Goal: Task Accomplishment & Management: Manage account settings

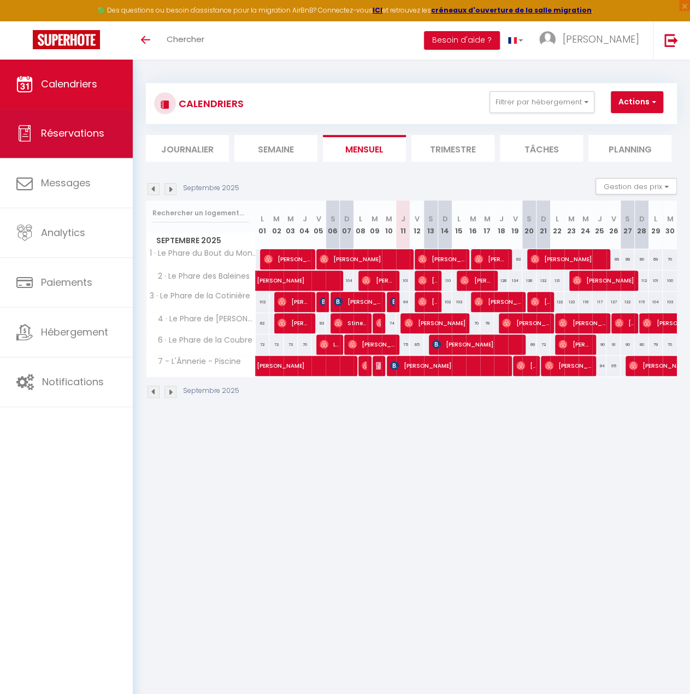
click at [69, 130] on span "Réservations" at bounding box center [72, 133] width 63 height 14
select select "not_cancelled"
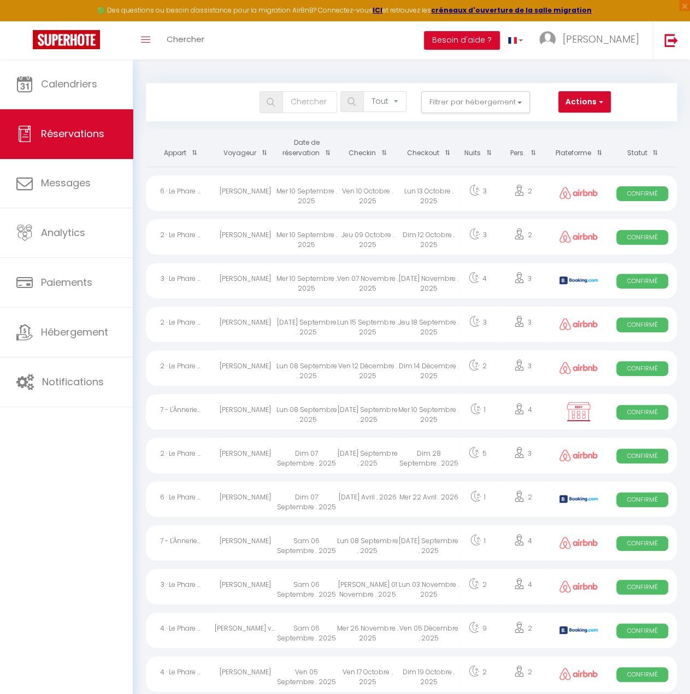
click at [235, 154] on th "Voyageur" at bounding box center [245, 148] width 61 height 37
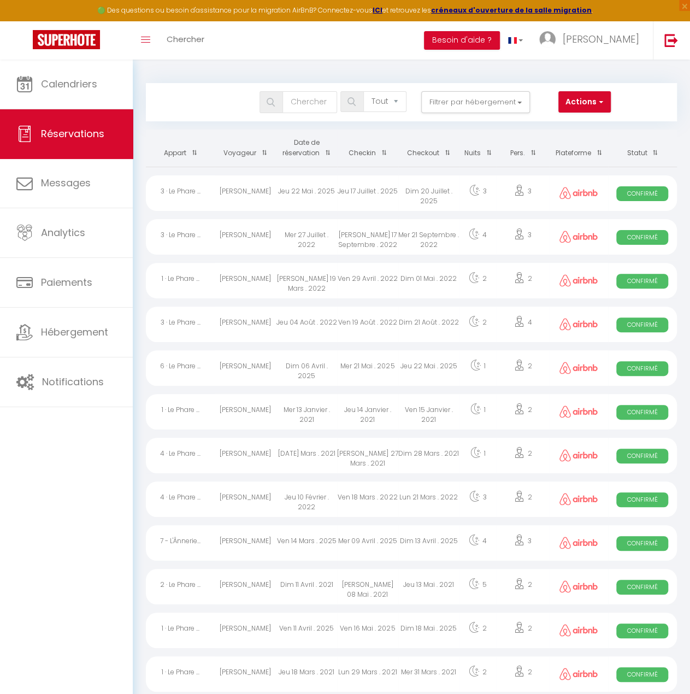
click at [297, 154] on th "Date de réservation" at bounding box center [306, 148] width 61 height 37
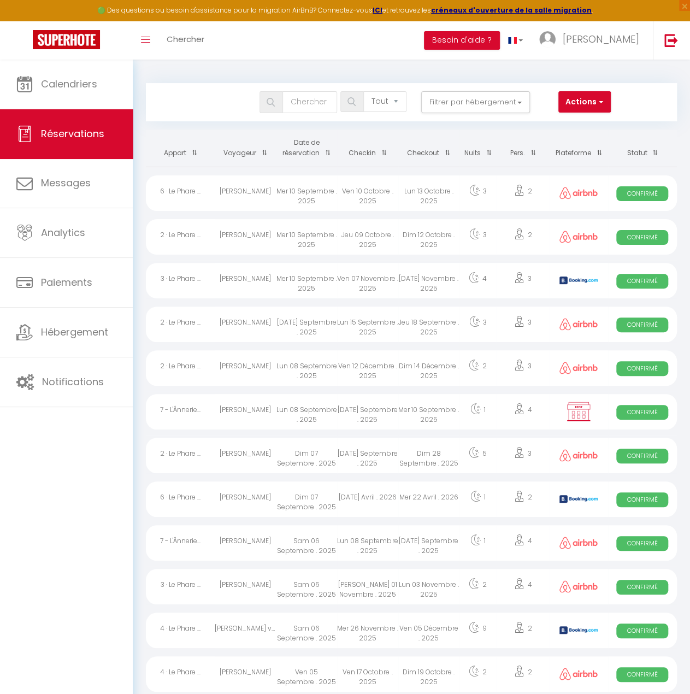
click at [305, 192] on div "Mer 10 Septembre . 2025" at bounding box center [306, 193] width 61 height 36
select select "OK"
select select "0"
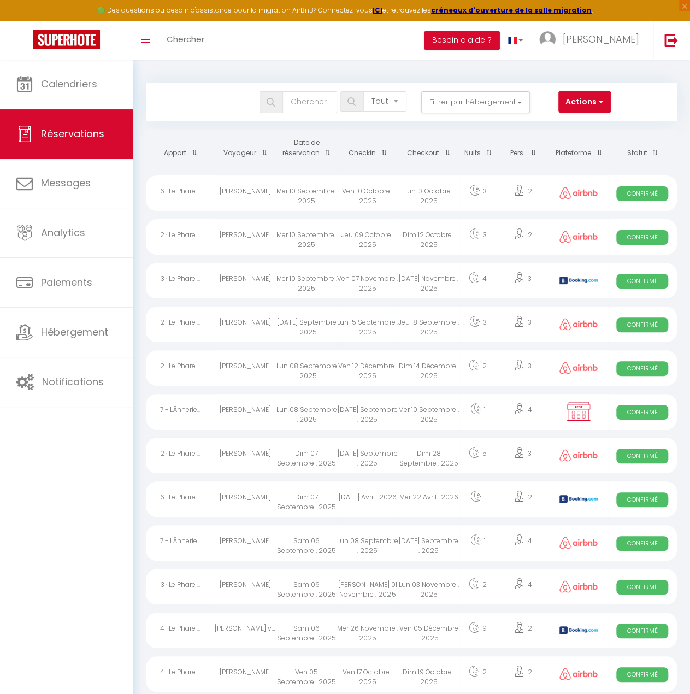
select select "1"
select select
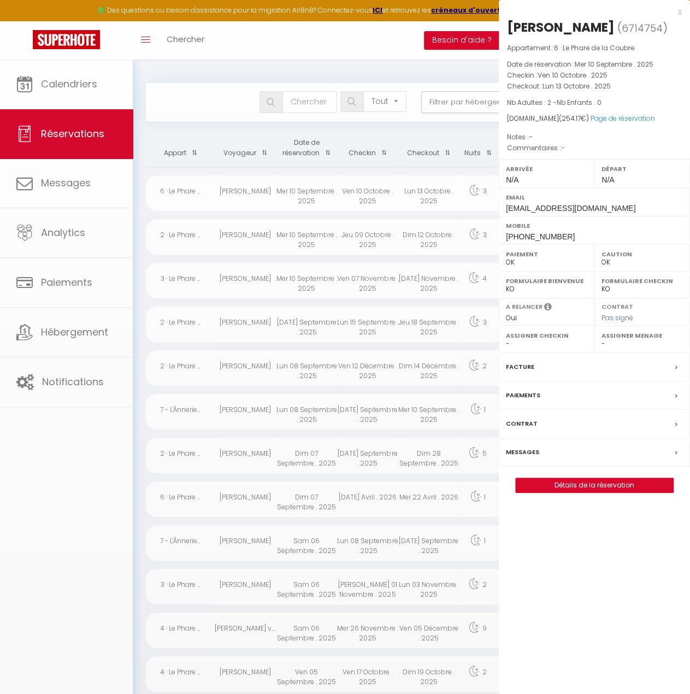
select select "14413"
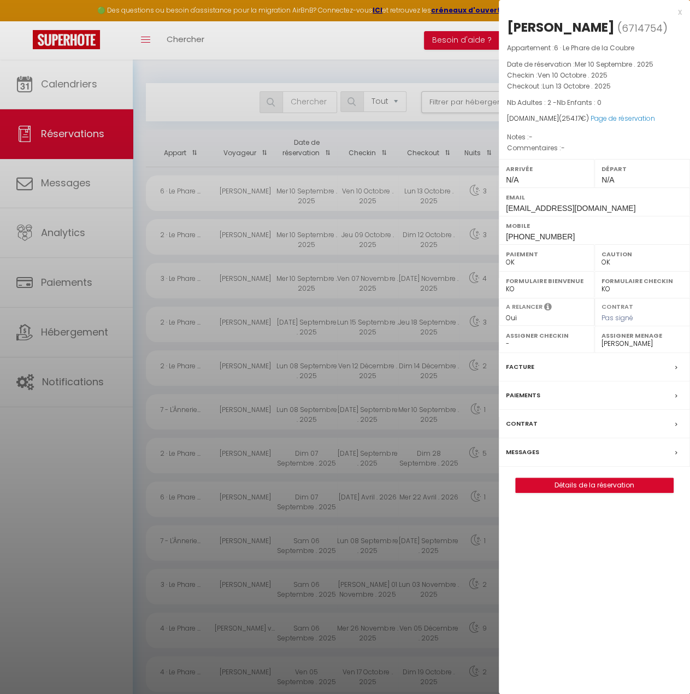
click at [194, 66] on div at bounding box center [345, 347] width 690 height 694
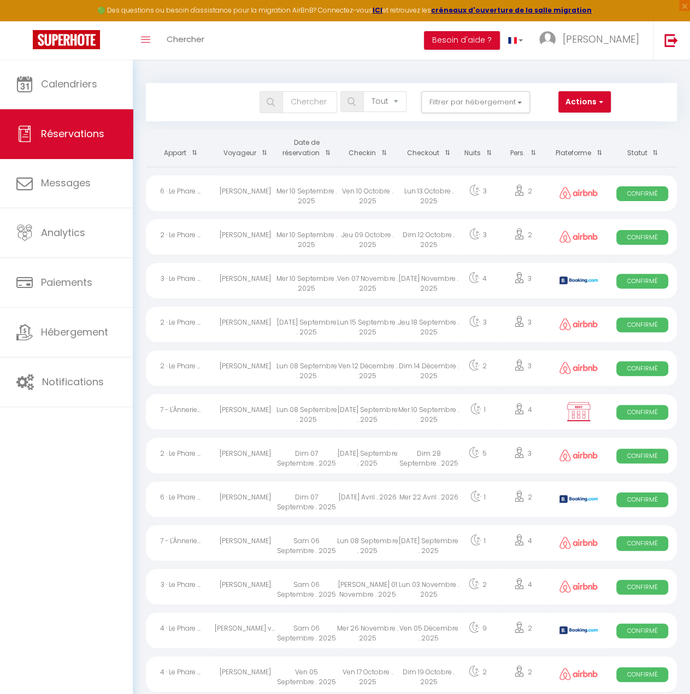
click at [337, 243] on div "Mer 10 Septembre . 2025" at bounding box center [306, 237] width 61 height 36
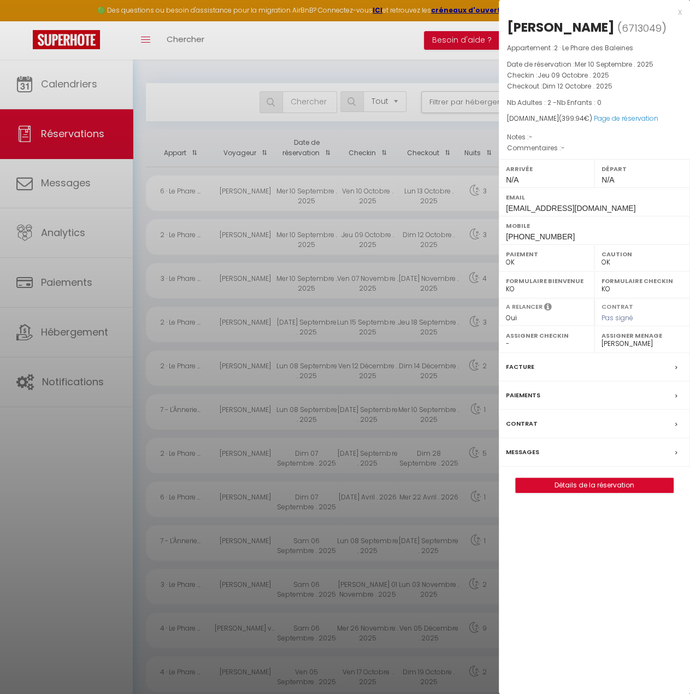
click at [210, 114] on div at bounding box center [345, 347] width 690 height 694
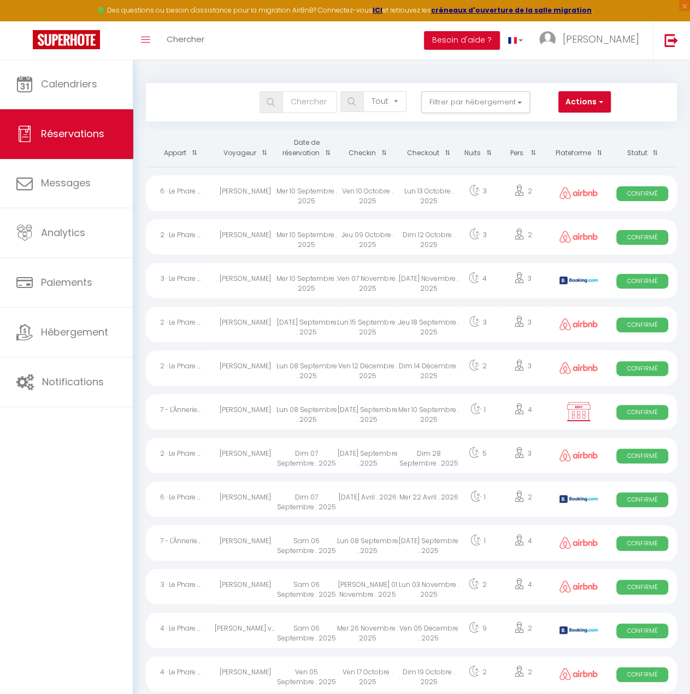
click at [321, 282] on div "Mer 10 Septembre . 2025" at bounding box center [306, 281] width 61 height 36
select select "KO"
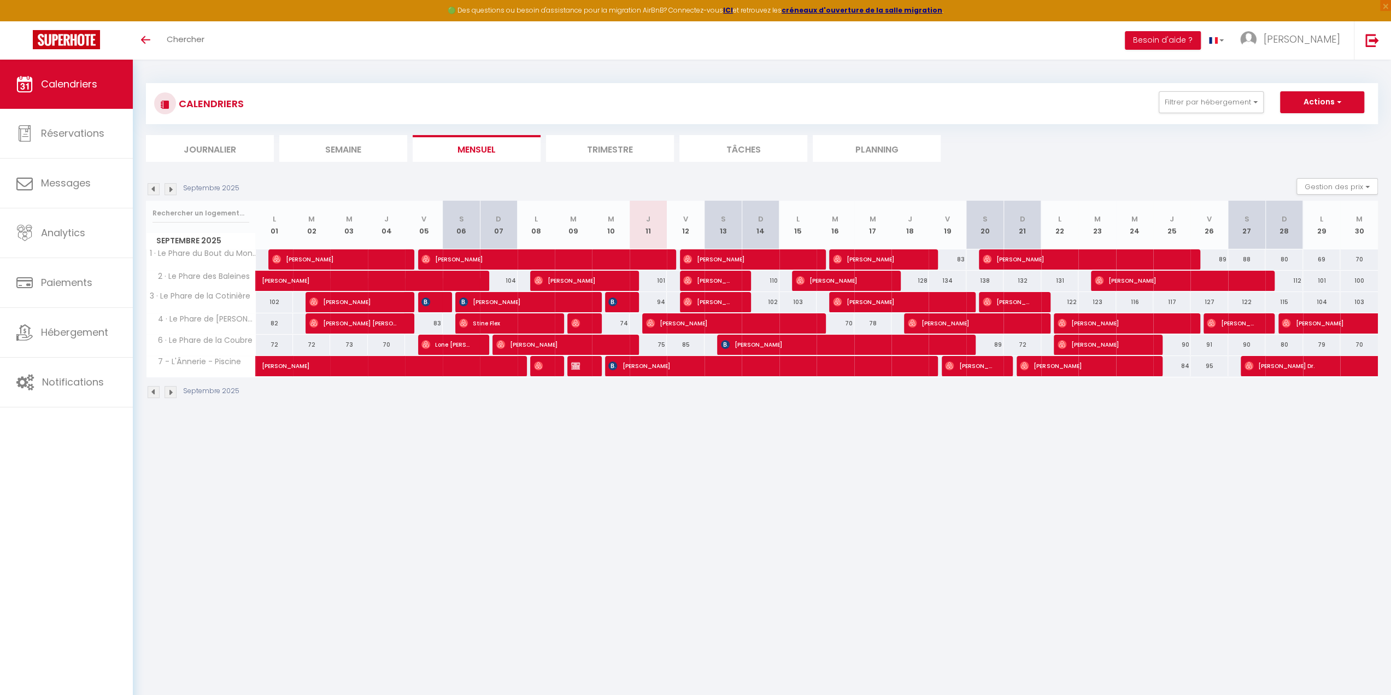
click at [235, 157] on li "Journalier" at bounding box center [210, 148] width 128 height 27
